Goal: Task Accomplishment & Management: Manage account settings

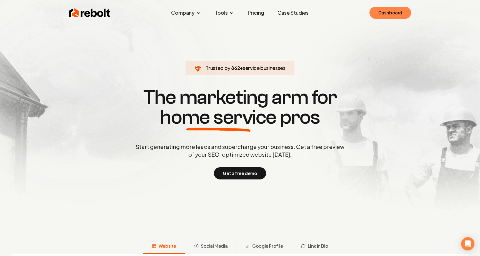
click at [377, 14] on link "Dashboard" at bounding box center [390, 13] width 42 height 12
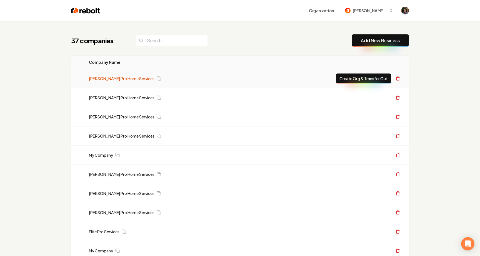
click at [123, 79] on link "Austin's Pro Home Services" at bounding box center [122, 79] width 66 height 6
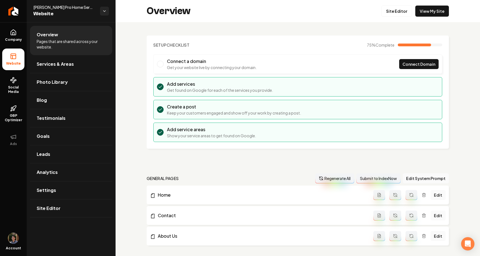
click at [342, 178] on button "Regenerate All" at bounding box center [334, 179] width 39 height 10
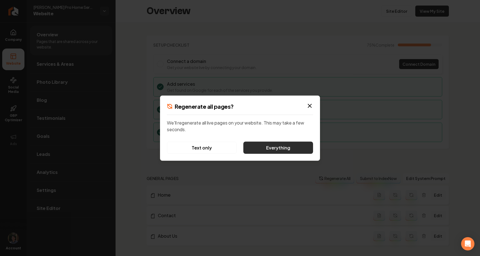
click at [273, 147] on button "Everything" at bounding box center [278, 148] width 70 height 12
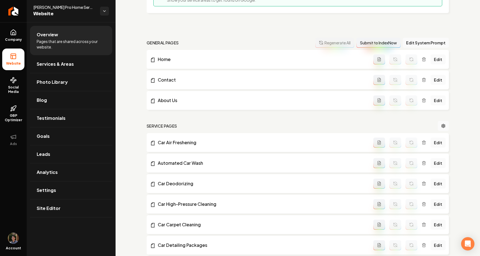
scroll to position [250, 0]
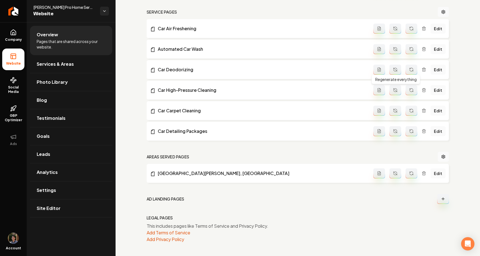
click at [393, 92] on button "Main content area" at bounding box center [395, 90] width 12 height 10
click at [6, 40] on span "Company" at bounding box center [13, 40] width 21 height 4
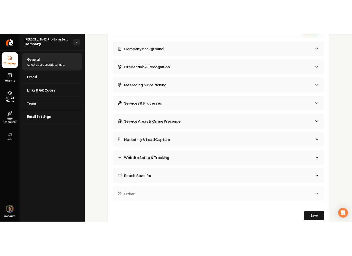
scroll to position [844, 0]
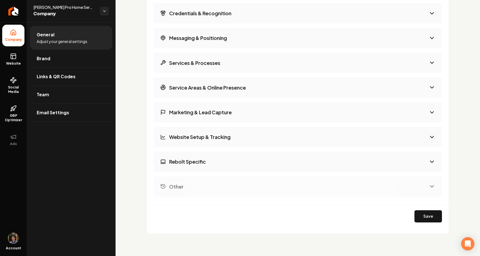
click at [278, 161] on button "Rebolt Specific" at bounding box center [298, 162] width 288 height 20
select select "*******"
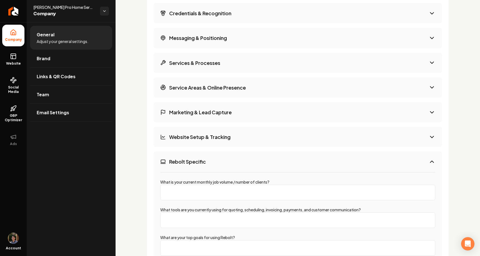
click at [246, 195] on input "What is your current monthly job volume / number of clients?" at bounding box center [297, 193] width 275 height 16
type input "996"
click at [415, 164] on button "Rebolt Specific" at bounding box center [298, 162] width 288 height 20
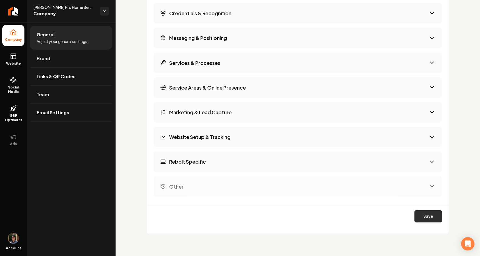
click at [428, 214] on button "Save" at bounding box center [429, 217] width 28 height 12
click at [392, 218] on button "Regenerate All" at bounding box center [383, 217] width 54 height 12
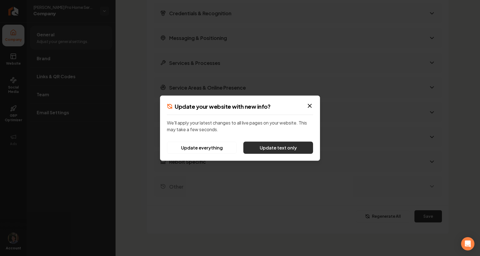
click at [266, 149] on button "Update text only" at bounding box center [278, 148] width 70 height 12
click at [244, 191] on div at bounding box center [240, 128] width 480 height 256
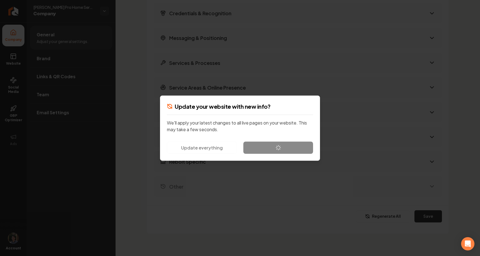
click at [244, 191] on div at bounding box center [240, 128] width 480 height 256
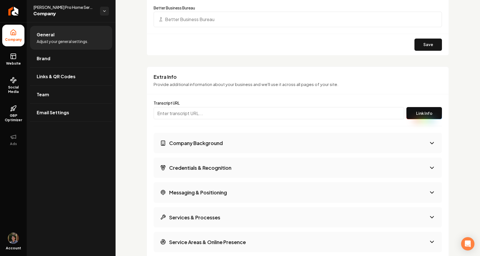
scroll to position [844, 0]
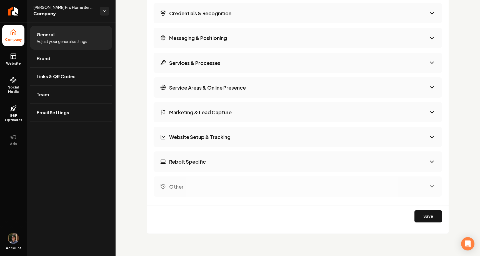
click at [403, 173] on div "Company Background Credentials & Recognition Messaging & Positioning Services &…" at bounding box center [298, 87] width 288 height 219
click at [349, 164] on button "Rebolt Specific" at bounding box center [298, 162] width 288 height 20
select select "*******"
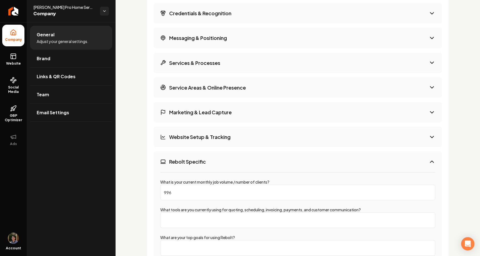
click at [298, 193] on input "996" at bounding box center [297, 193] width 275 height 16
type input "9963"
click at [313, 166] on button "Rebolt Specific" at bounding box center [298, 162] width 288 height 20
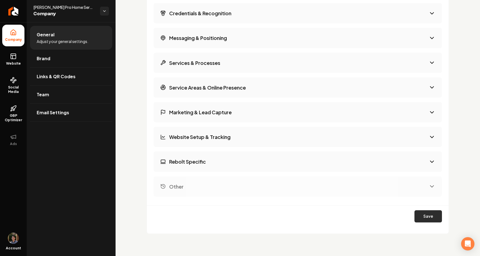
click at [425, 216] on button "Save" at bounding box center [429, 217] width 28 height 12
click at [376, 214] on button "Regenerate All" at bounding box center [383, 217] width 54 height 12
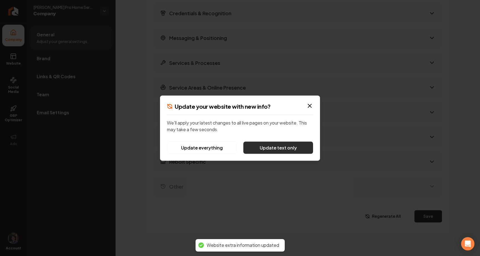
click at [284, 149] on button "Update text only" at bounding box center [278, 148] width 70 height 12
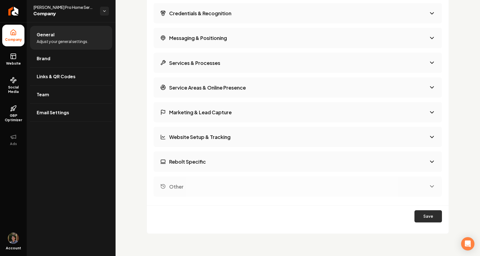
click at [430, 214] on button "Save" at bounding box center [429, 217] width 28 height 12
click at [397, 219] on button "Regenerate All" at bounding box center [383, 217] width 54 height 12
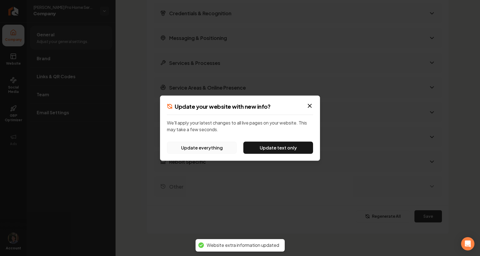
click at [224, 149] on button "Update everything" at bounding box center [202, 148] width 70 height 12
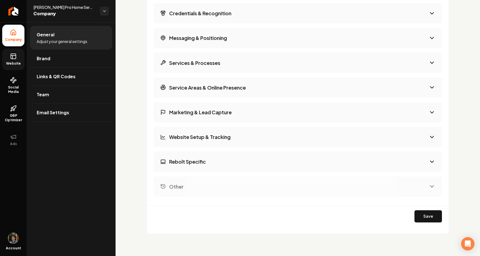
click at [18, 55] on link "Website" at bounding box center [13, 60] width 22 height 22
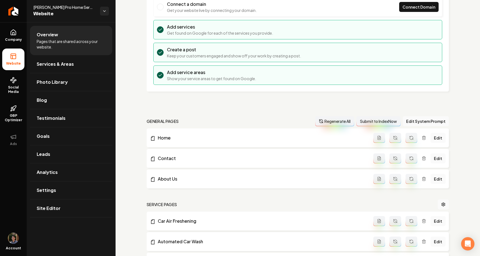
scroll to position [63, 0]
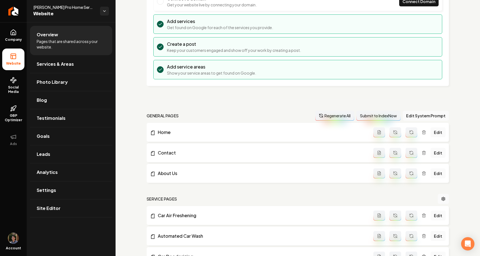
click at [328, 116] on button "Regenerate All" at bounding box center [334, 116] width 39 height 10
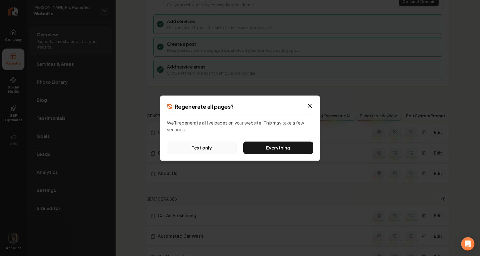
click at [215, 148] on button "Text only" at bounding box center [202, 148] width 70 height 12
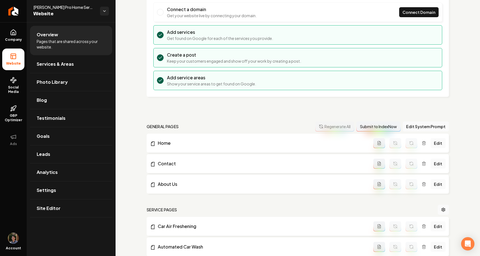
scroll to position [55, 0]
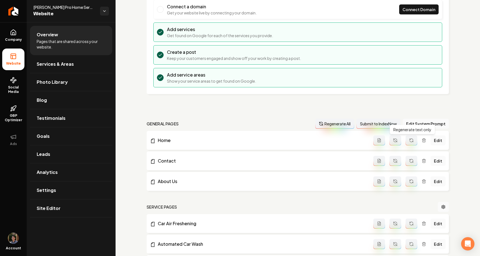
click at [411, 141] on icon "Main content area" at bounding box center [411, 140] width 4 height 4
click at [14, 35] on icon at bounding box center [13, 32] width 5 height 5
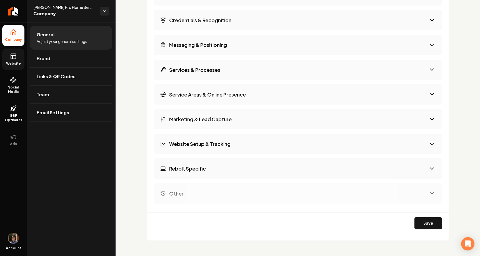
click at [193, 175] on button "Rebolt Specific" at bounding box center [298, 169] width 288 height 20
select select "*******"
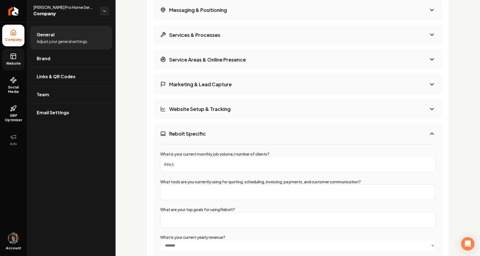
scroll to position [884, 0]
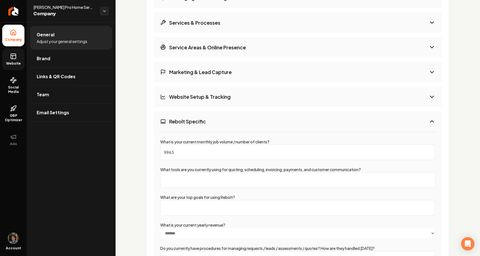
click at [202, 174] on input "What tools are you currently using for quoting, scheduling, invoicing, payments…" at bounding box center [297, 181] width 275 height 16
type input "ssdf"
click at [192, 123] on h3 "Rebolt Specific" at bounding box center [187, 121] width 37 height 7
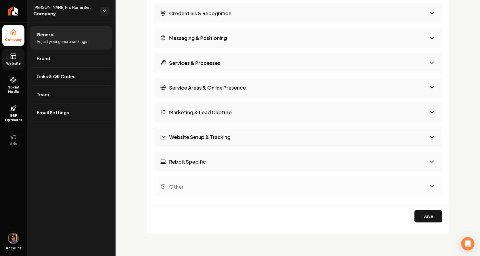
scroll to position [844, 0]
click at [430, 218] on button "Save" at bounding box center [429, 217] width 28 height 12
click at [385, 217] on button "Regenerate All" at bounding box center [383, 217] width 54 height 12
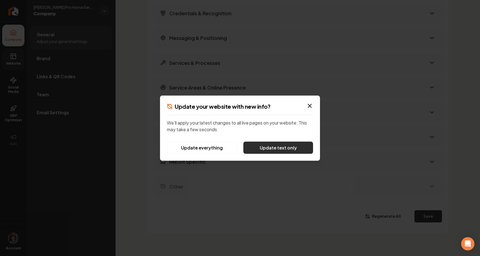
click at [261, 146] on button "Update text only" at bounding box center [278, 148] width 70 height 12
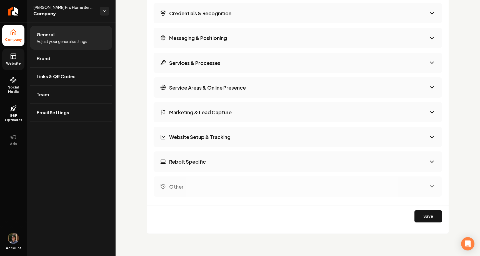
click at [21, 59] on link "Website" at bounding box center [13, 60] width 22 height 22
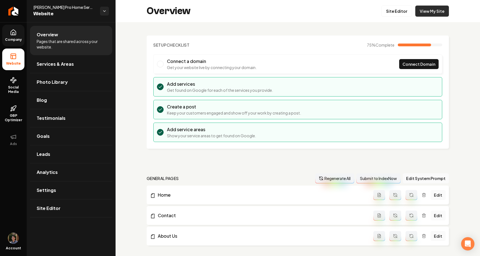
click at [441, 9] on link "View My Site" at bounding box center [432, 11] width 34 height 11
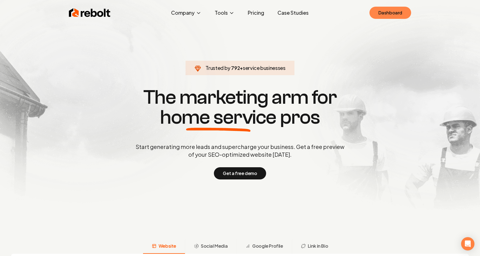
click at [388, 17] on link "Dashboard" at bounding box center [390, 13] width 42 height 12
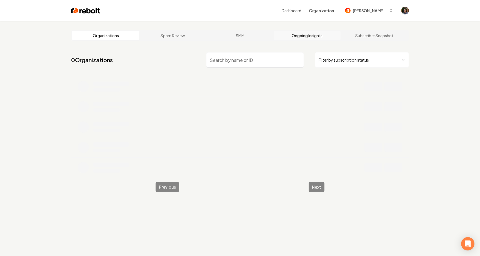
click at [312, 35] on link "Ongoing Insights" at bounding box center [307, 35] width 67 height 9
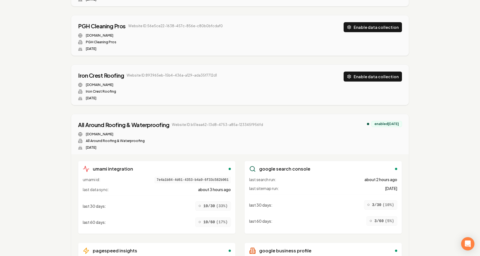
scroll to position [23, 0]
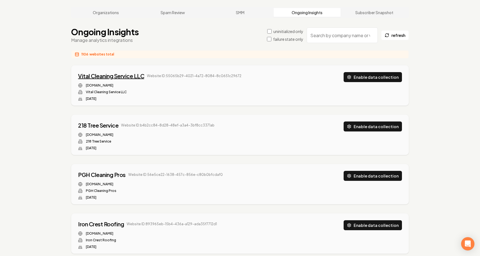
click at [131, 73] on div "Vital Cleaning Service LLC" at bounding box center [111, 76] width 66 height 8
click at [103, 126] on div "218 Tree Service" at bounding box center [98, 126] width 40 height 8
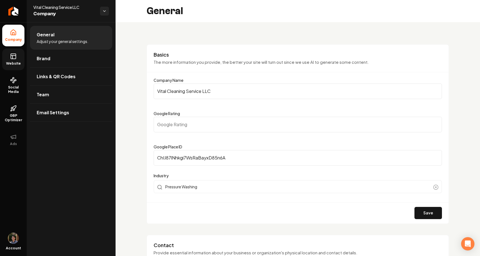
click at [14, 51] on link "Website" at bounding box center [13, 60] width 22 height 22
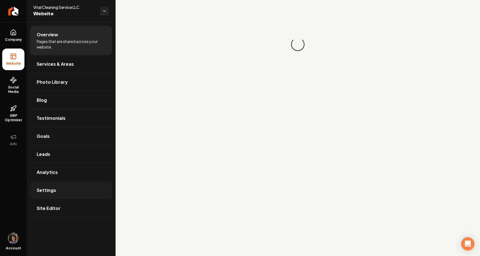
click at [61, 191] on link "Settings" at bounding box center [71, 191] width 82 height 18
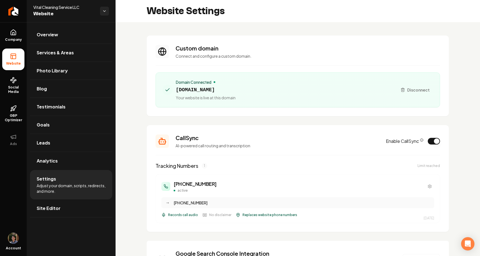
scroll to position [70, 0]
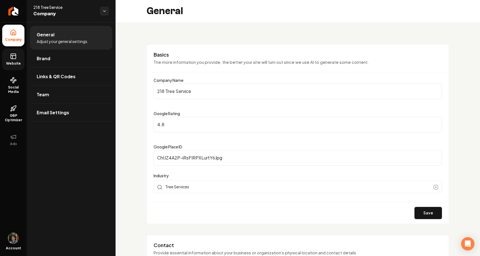
click at [15, 60] on link "Website" at bounding box center [13, 60] width 22 height 22
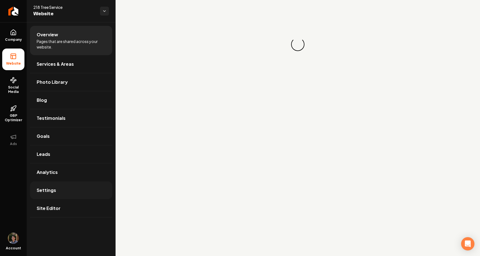
click at [68, 192] on link "Settings" at bounding box center [71, 191] width 82 height 18
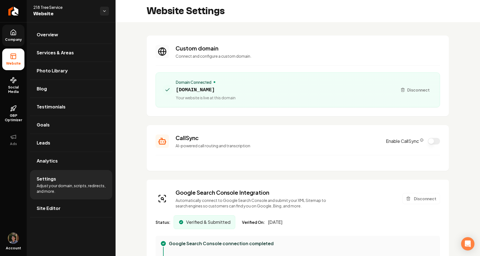
click at [18, 36] on link "Company" at bounding box center [13, 36] width 22 height 22
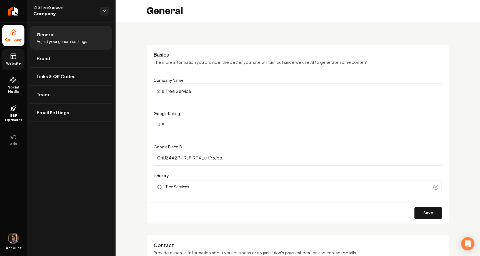
click at [13, 60] on link "Website" at bounding box center [13, 60] width 22 height 22
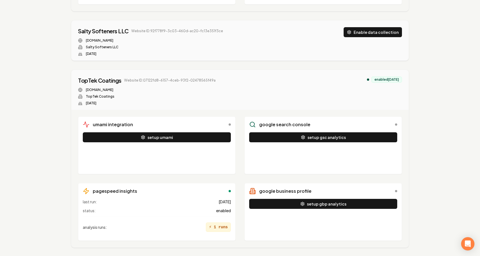
scroll to position [1523, 0]
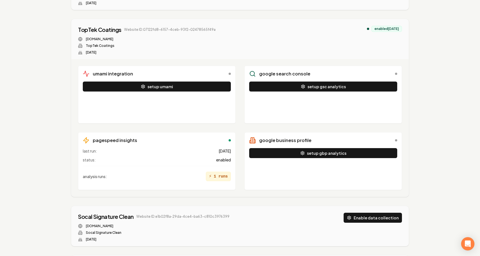
click at [425, 174] on div "Organizations Spam Review SMM Ongoing Insights Subscriber Snapshot Ongoing Insi…" at bounding box center [240, 51] width 480 height 3107
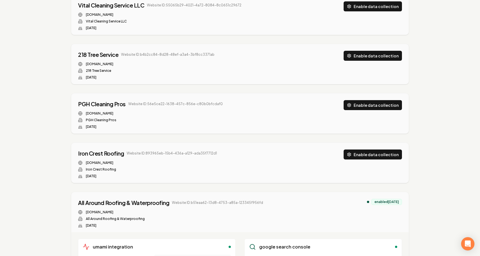
scroll to position [0, 0]
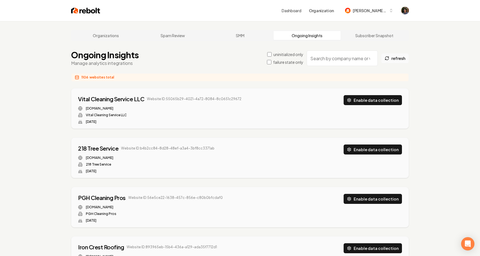
click at [400, 57] on button "refresh" at bounding box center [395, 58] width 28 height 10
